Goal: Information Seeking & Learning: Learn about a topic

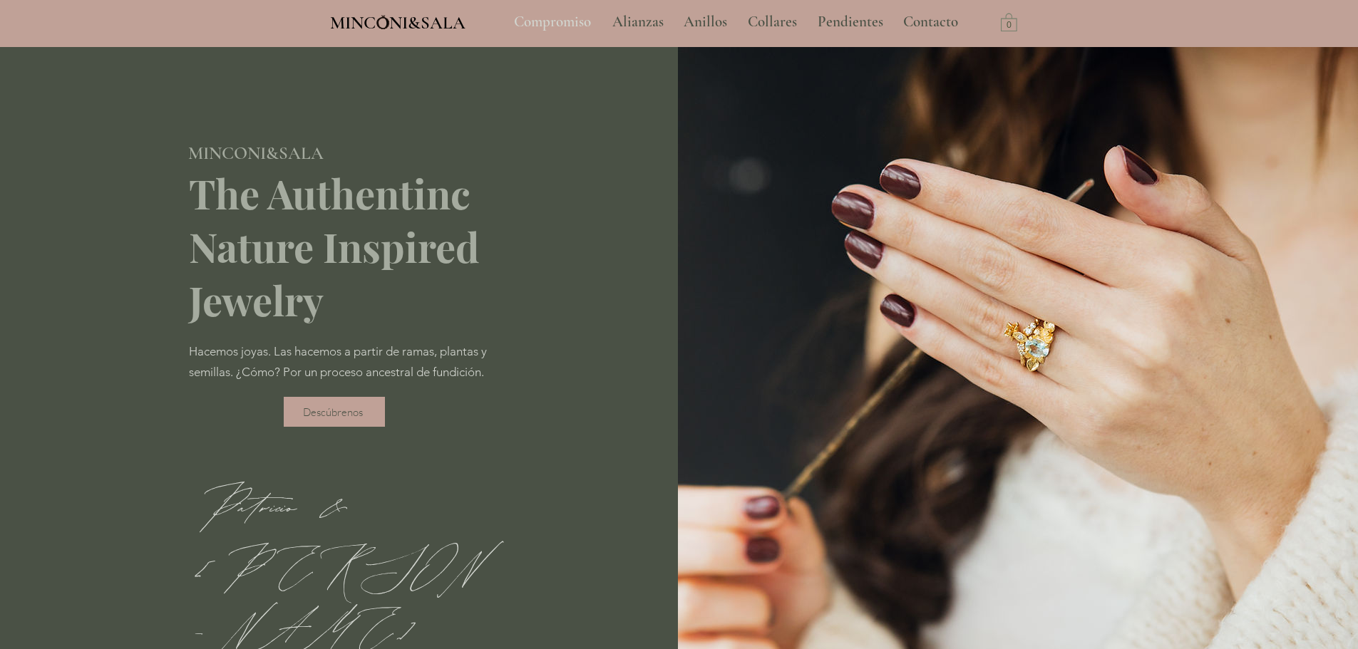
click at [565, 19] on p "Compromiso" at bounding box center [552, 22] width 91 height 36
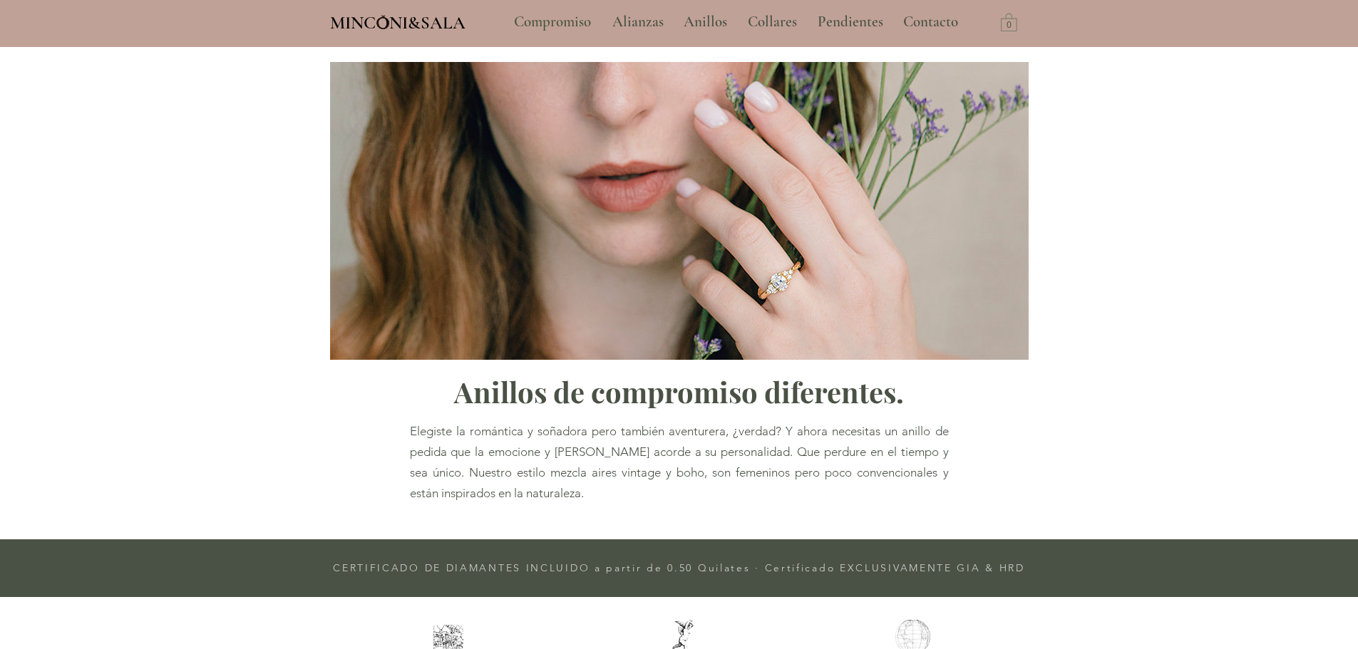
click at [395, 23] on span "MINCONI&SALA" at bounding box center [397, 22] width 135 height 21
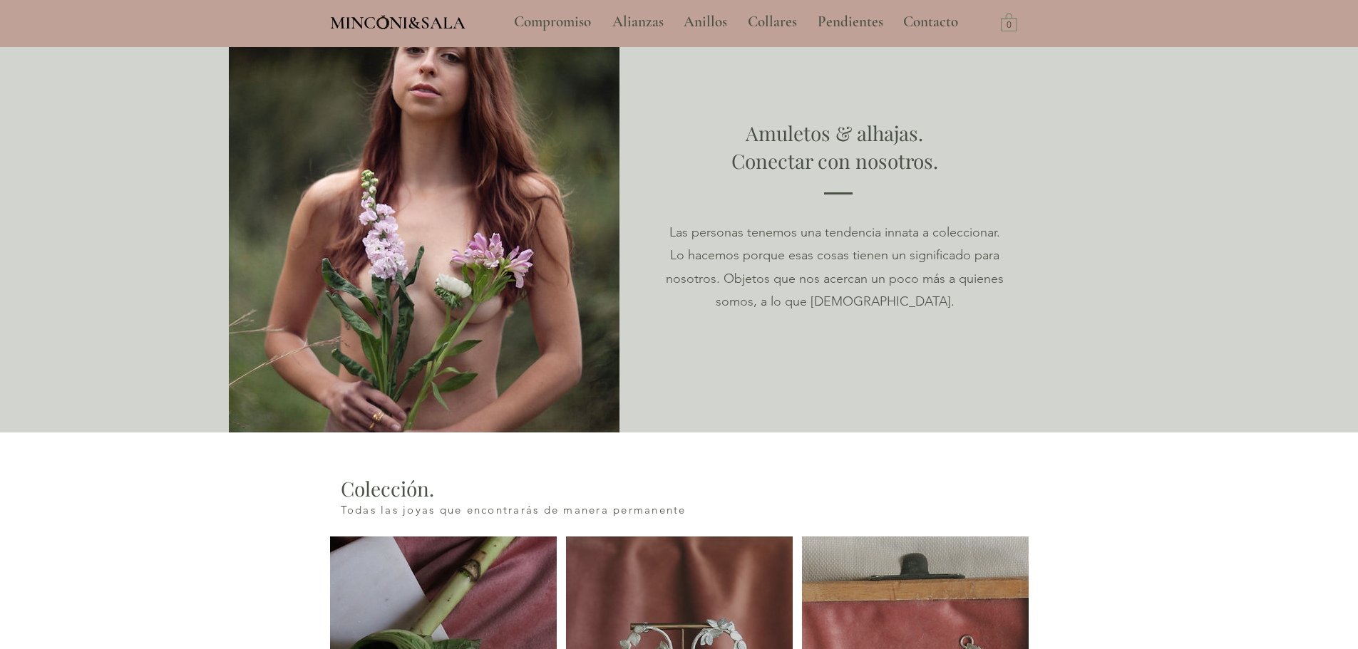
scroll to position [1283, 0]
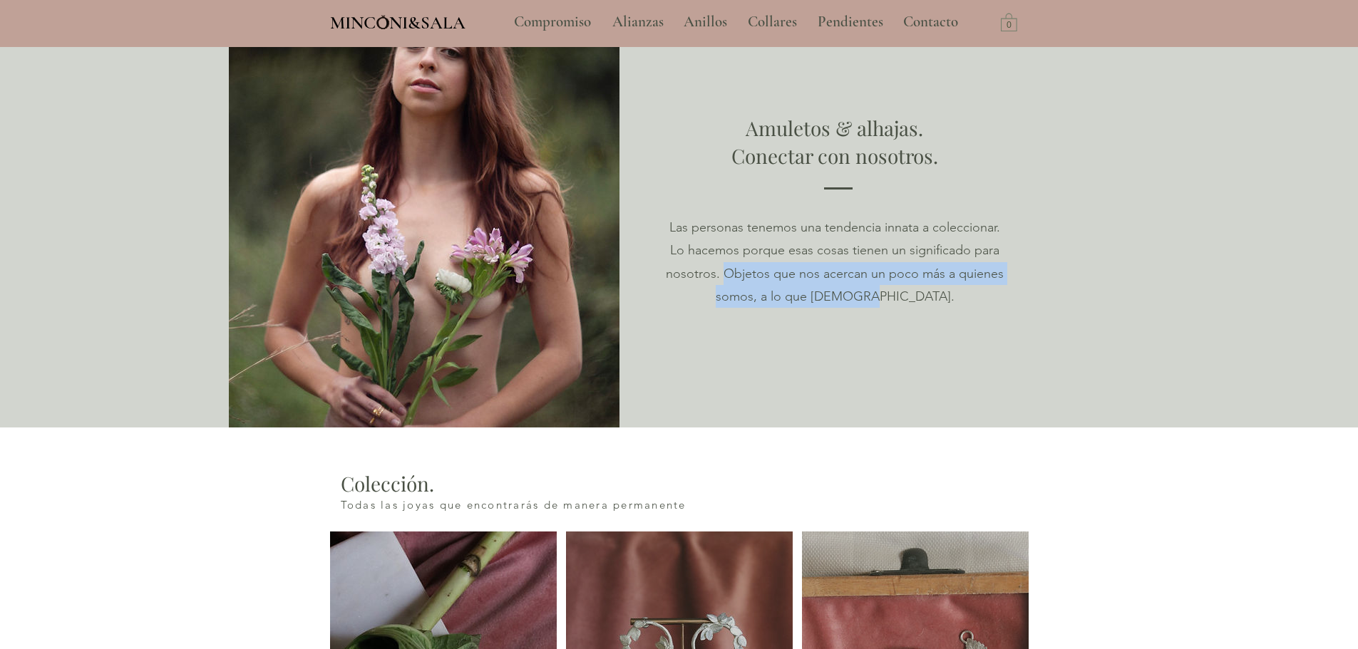
drag, startPoint x: 727, startPoint y: 272, endPoint x: 907, endPoint y: 302, distance: 182.1
click at [907, 302] on span "Las personas tenemos una tendencia innata a coleccionar. Lo hacemos porque esas…" at bounding box center [835, 262] width 338 height 85
copy span "Objetos que nos acercan un poco más a quienes somos, a lo que [DEMOGRAPHIC_DATA…"
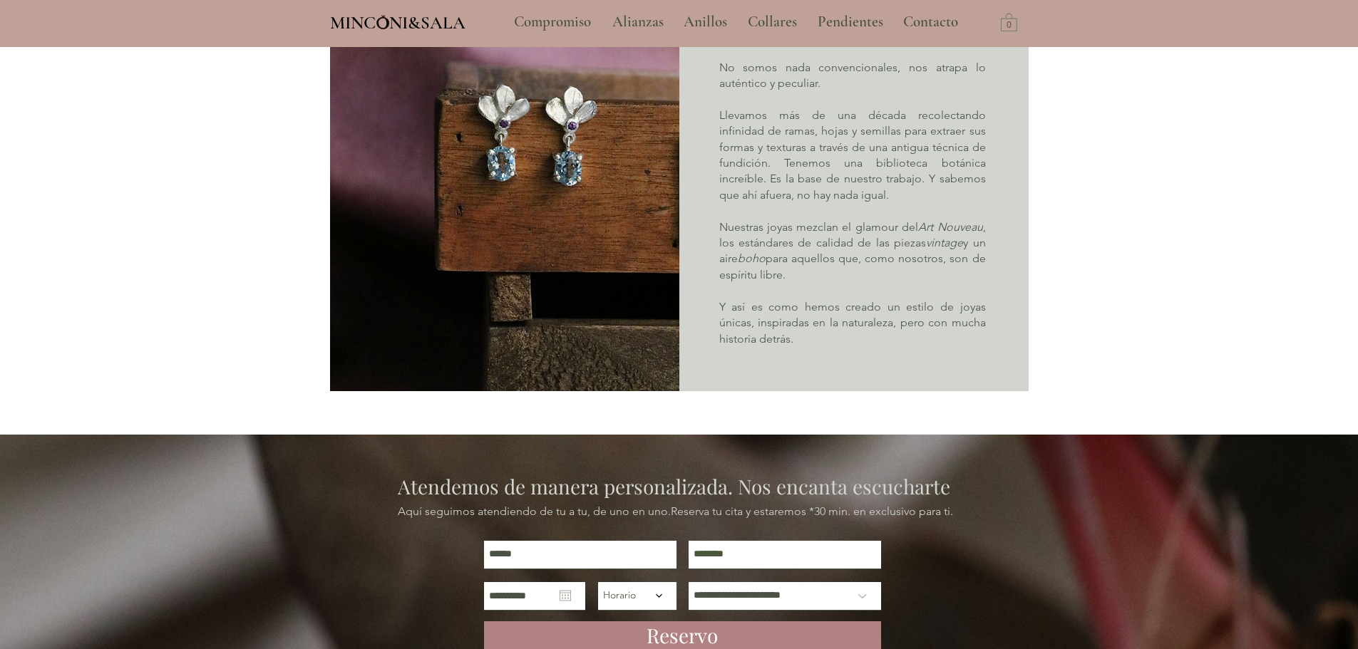
scroll to position [3850, 0]
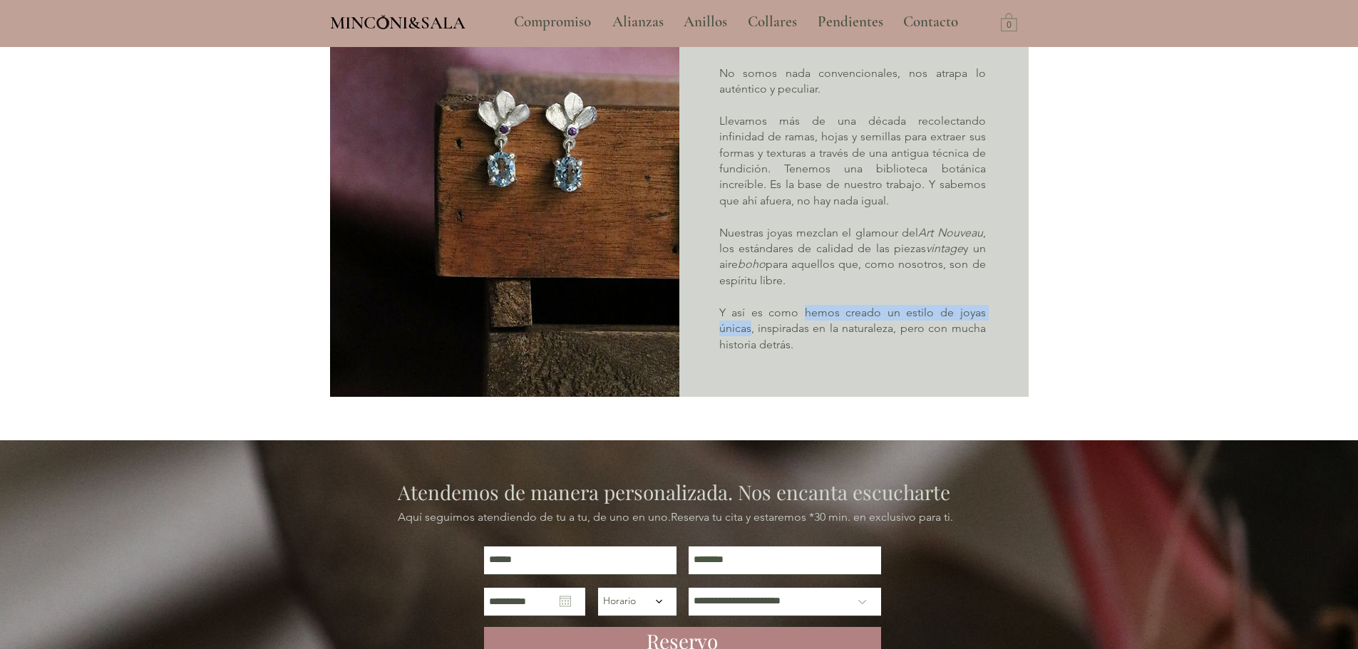
drag, startPoint x: 807, startPoint y: 320, endPoint x: 751, endPoint y: 341, distance: 59.6
click at [751, 341] on p "Y así es como hemos creado un estilo de joyas únicas, inspiradas en la naturale…" at bounding box center [852, 329] width 267 height 48
click at [880, 346] on p "Y así es como hemos creado un estilo de joyas únicas, inspiradas en la naturale…" at bounding box center [852, 329] width 267 height 48
drag, startPoint x: 888, startPoint y: 321, endPoint x: 855, endPoint y: 350, distance: 43.9
click at [855, 350] on p "Y así es como hemos creado un estilo de joyas únicas, inspiradas en la naturale…" at bounding box center [852, 329] width 267 height 48
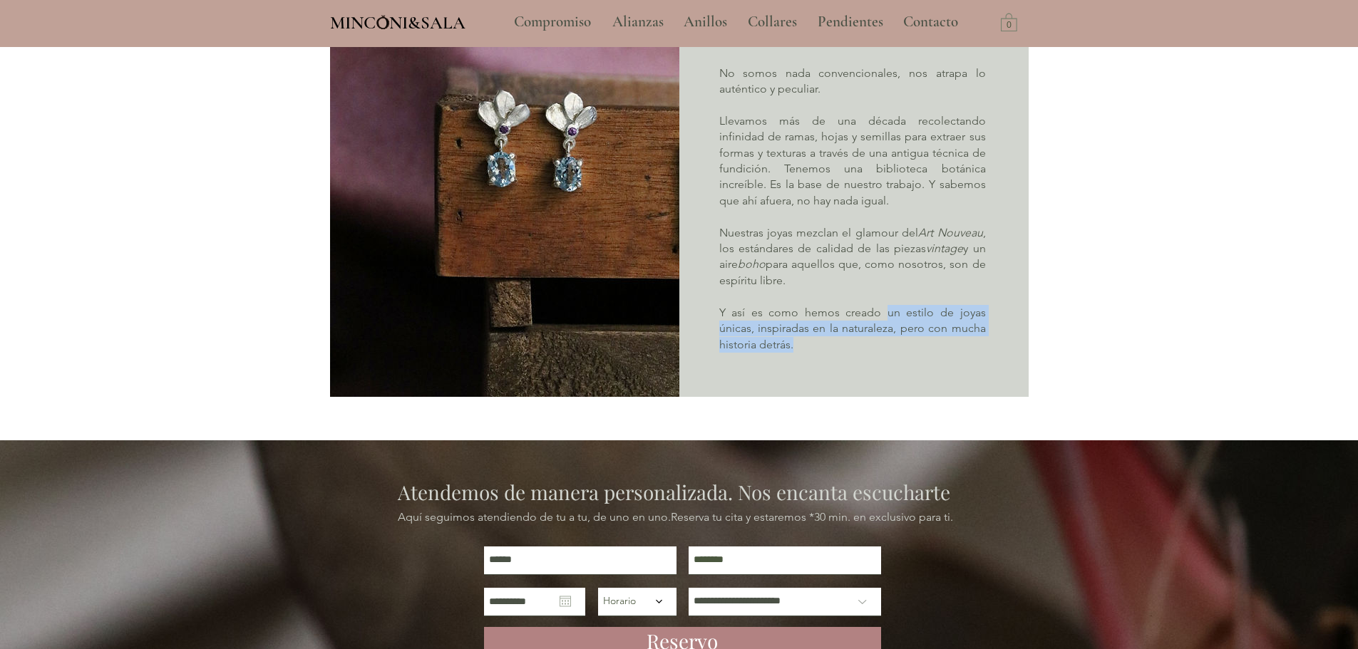
copy p "un estilo de joyas únicas, inspiradas en la naturaleza, pero con mucha historia…"
